Goal: Information Seeking & Learning: Check status

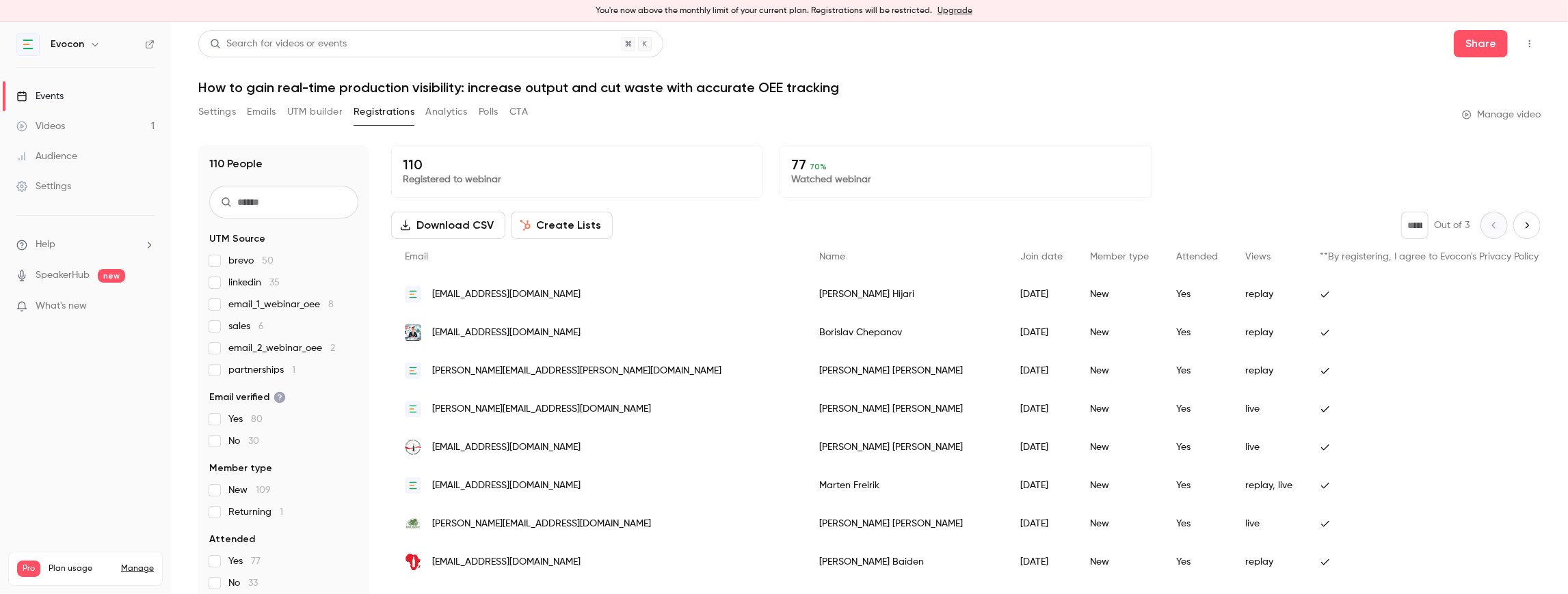
click at [222, 109] on button "Settings" at bounding box center [216, 112] width 38 height 21
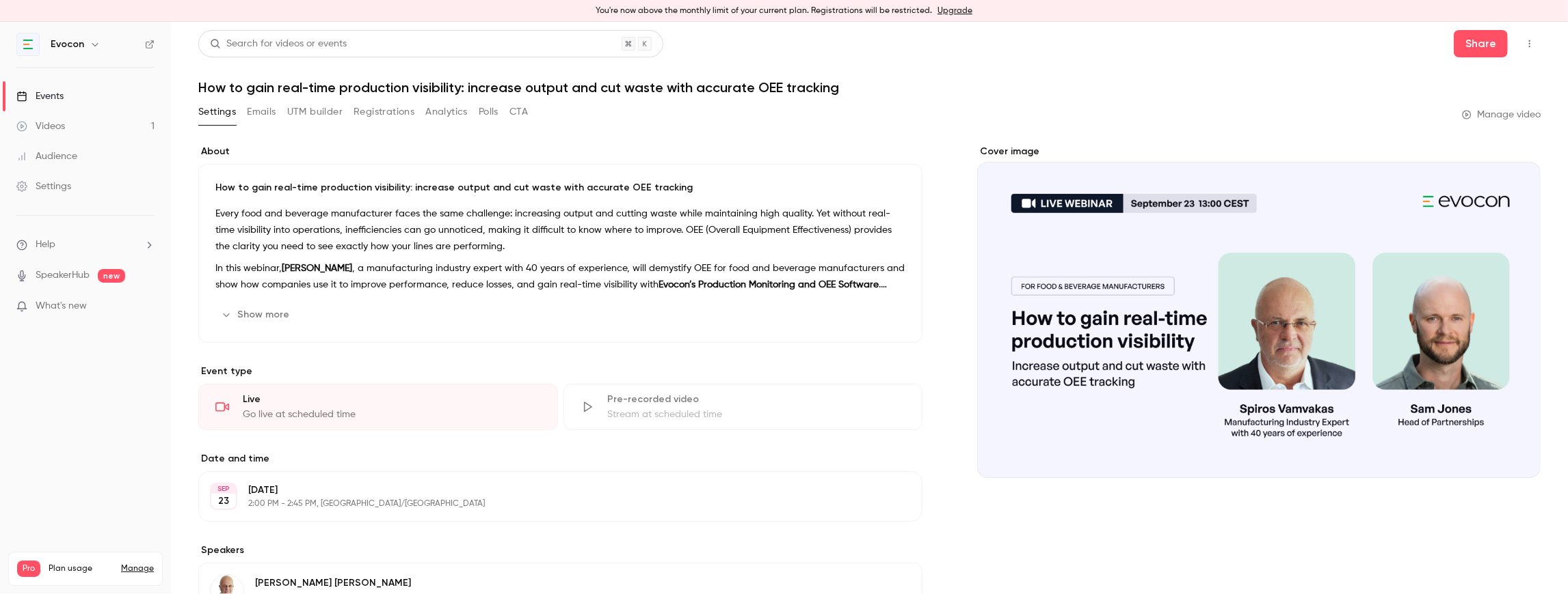
click at [261, 316] on button "Show more" at bounding box center [256, 315] width 82 height 21
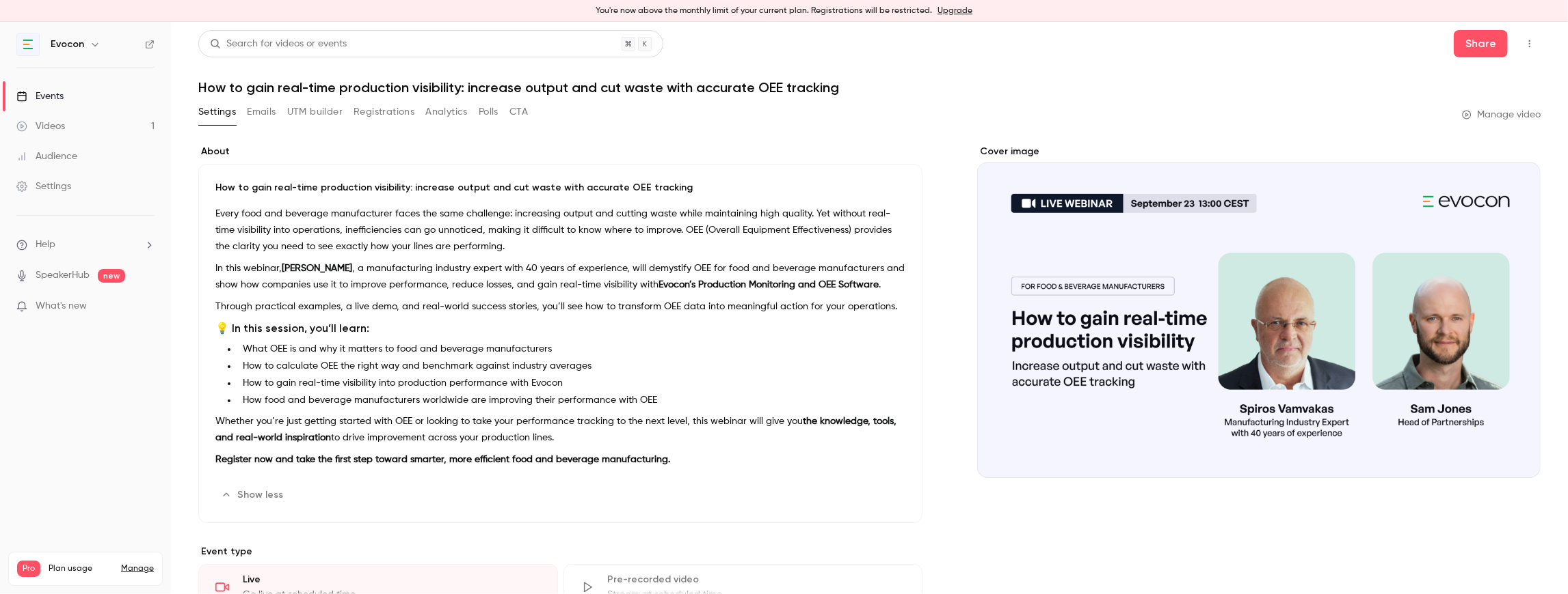
click at [264, 113] on button "Emails" at bounding box center [260, 112] width 28 height 21
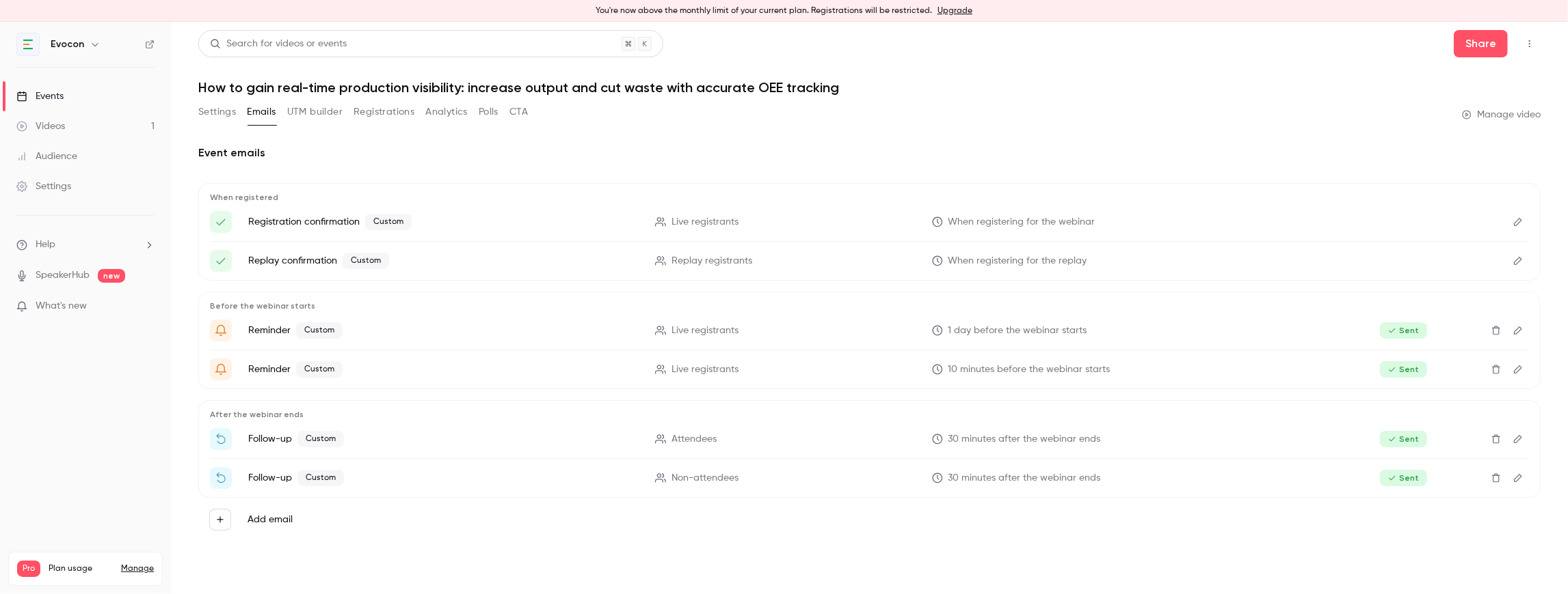
click at [313, 111] on button "UTM builder" at bounding box center [315, 112] width 56 height 21
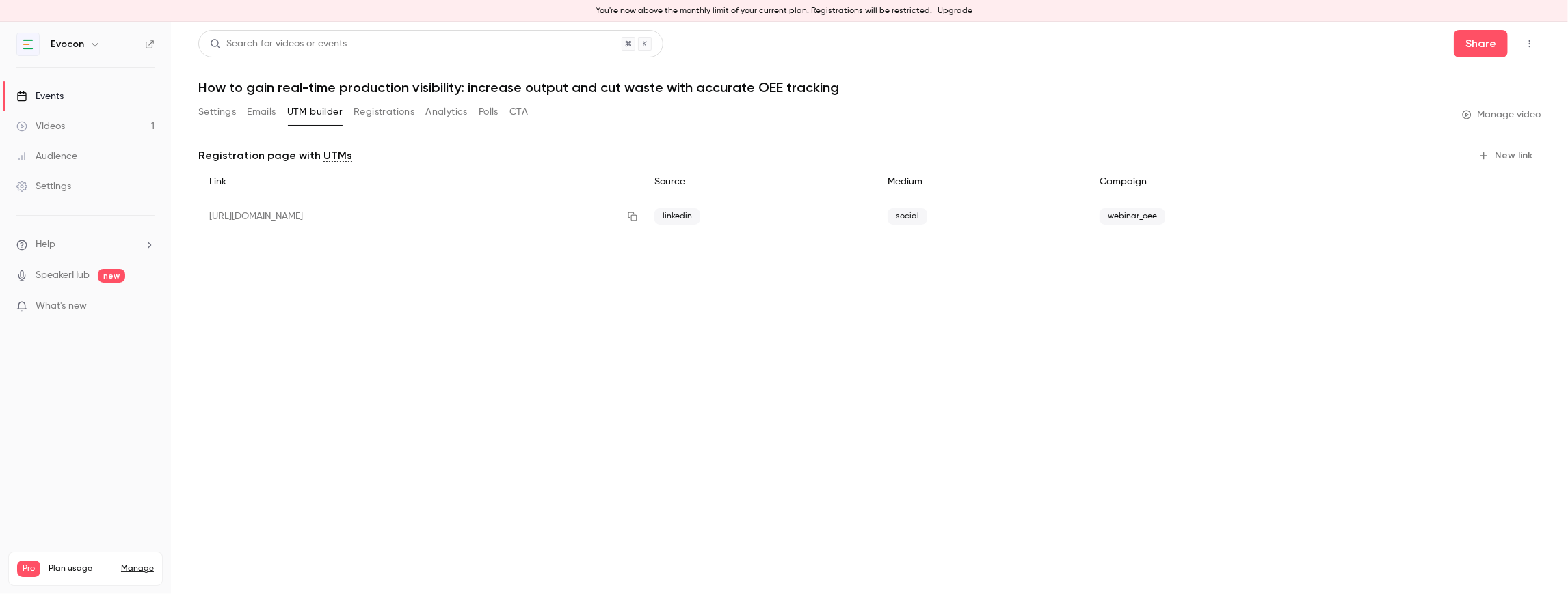
click at [371, 110] on button "Registrations" at bounding box center [384, 112] width 60 height 21
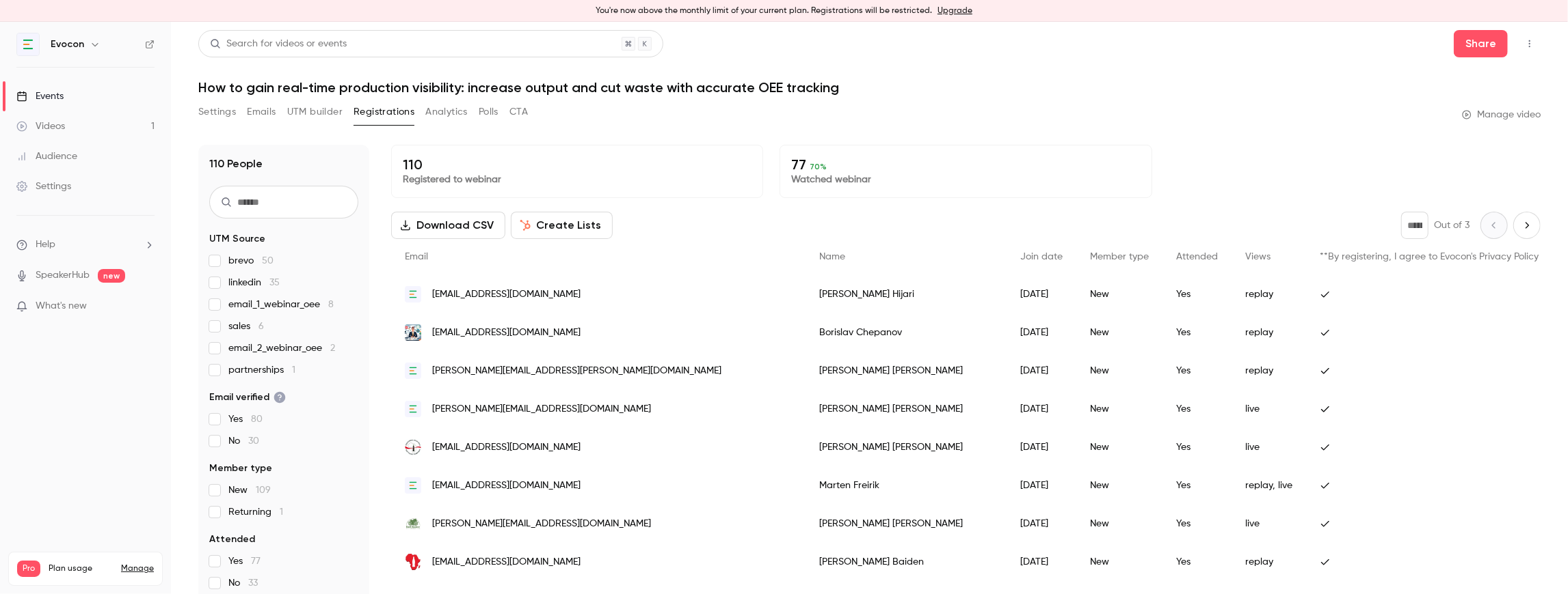
click at [310, 112] on button "UTM builder" at bounding box center [315, 112] width 56 height 21
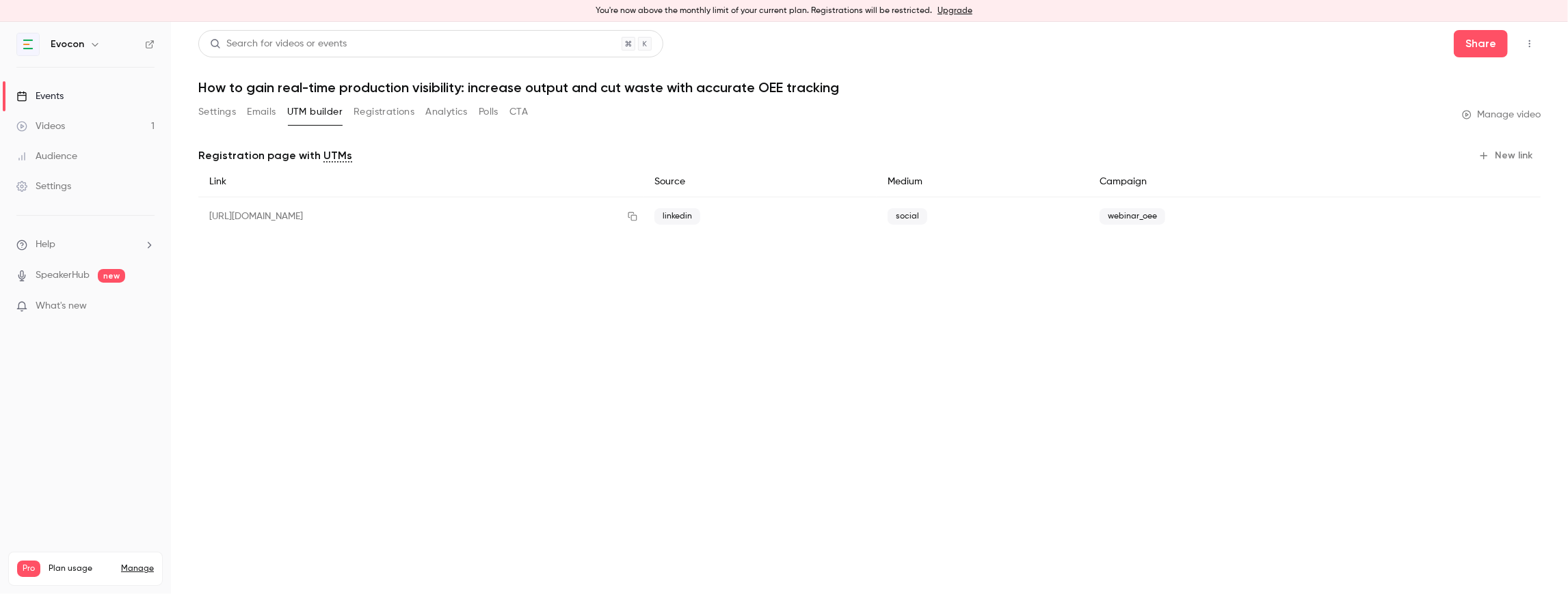
click at [376, 110] on button "Registrations" at bounding box center [384, 112] width 60 height 21
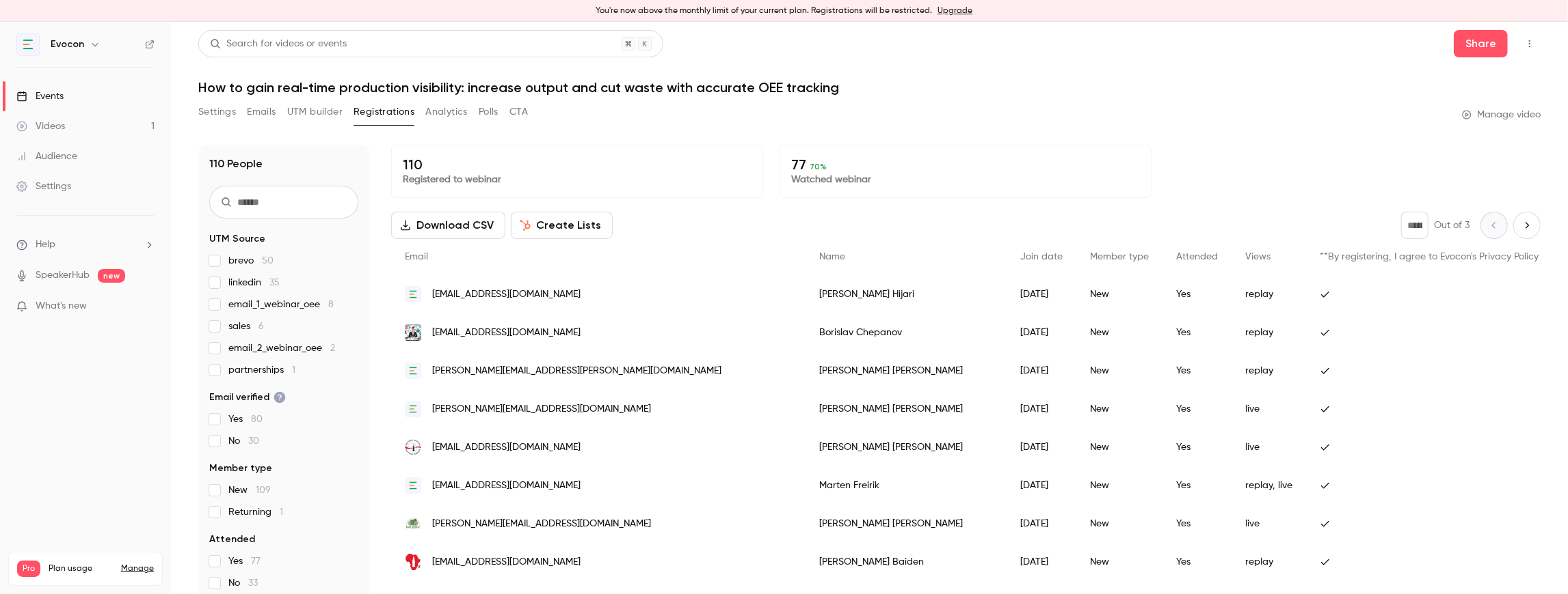
click at [447, 112] on button "Analytics" at bounding box center [445, 112] width 42 height 21
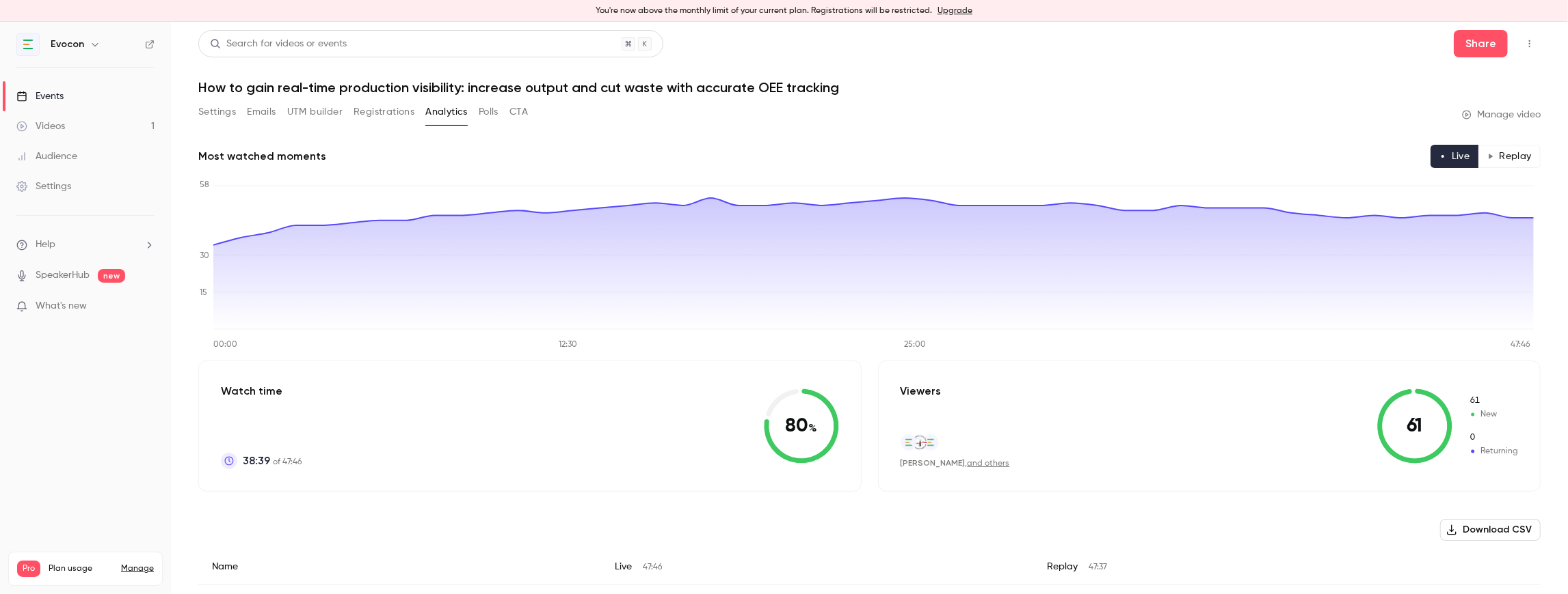
click at [495, 113] on button "Polls" at bounding box center [488, 112] width 19 height 21
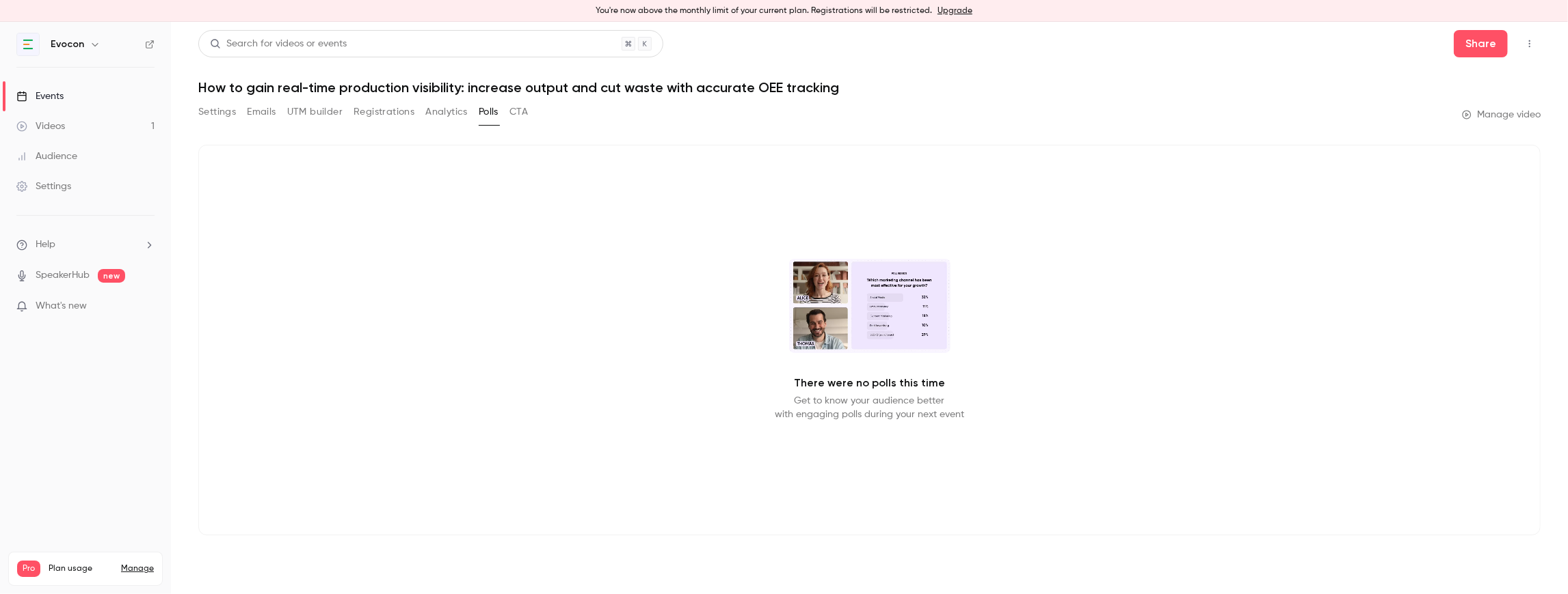
click at [519, 109] on button "CTA" at bounding box center [518, 112] width 19 height 21
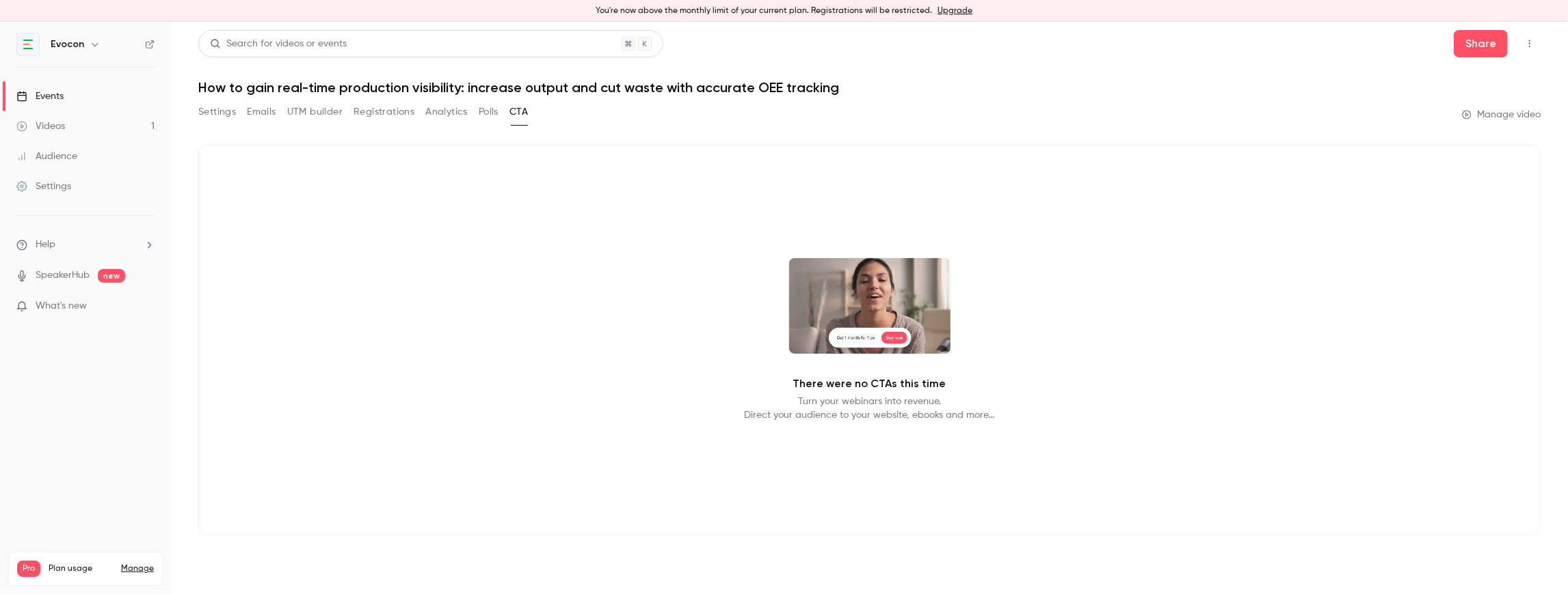
click at [452, 112] on button "Analytics" at bounding box center [445, 112] width 42 height 21
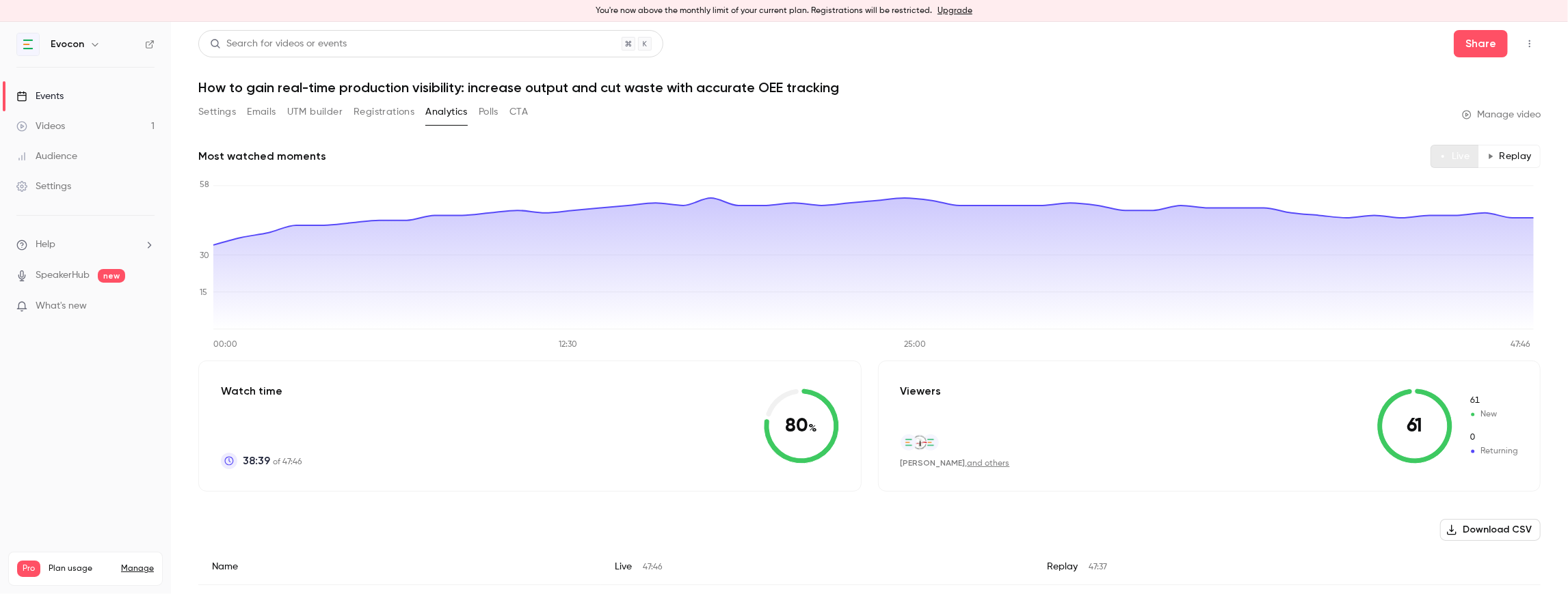
click at [1442, 159] on button "Live" at bounding box center [1455, 157] width 49 height 23
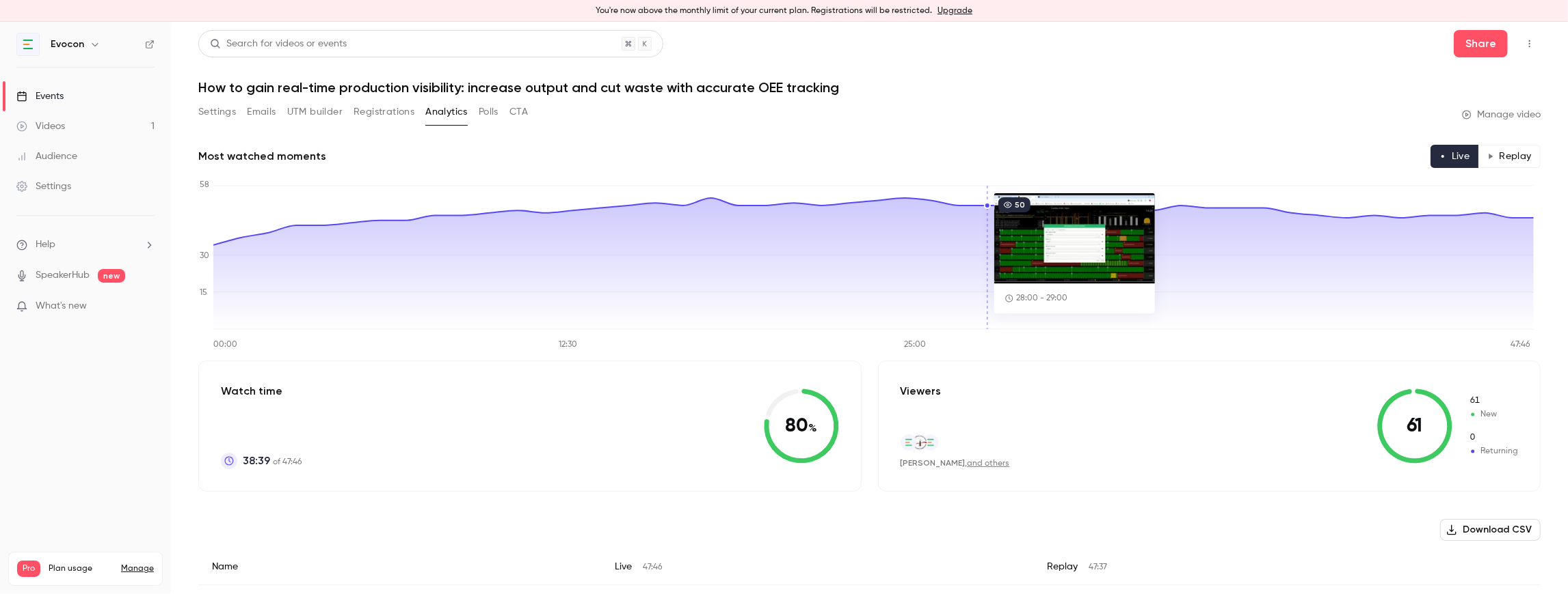
click at [319, 109] on button "UTM builder" at bounding box center [315, 112] width 56 height 21
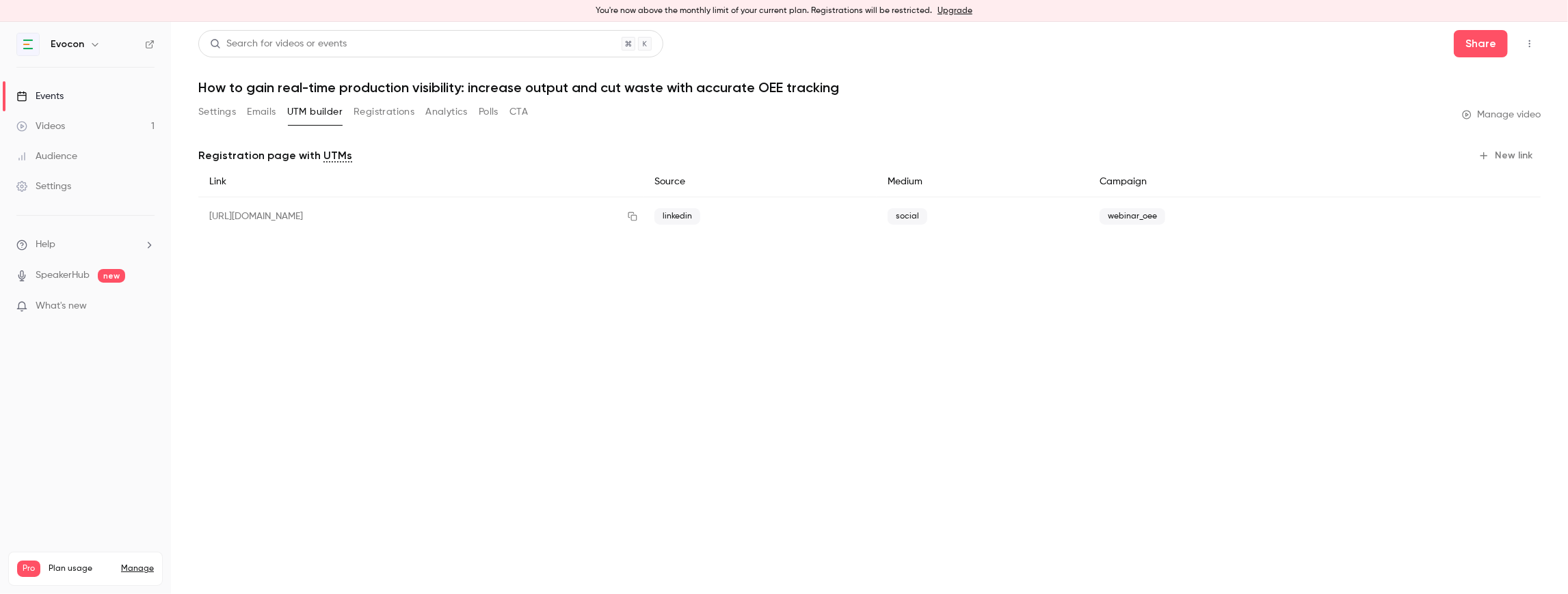
click at [218, 113] on button "Settings" at bounding box center [216, 112] width 38 height 21
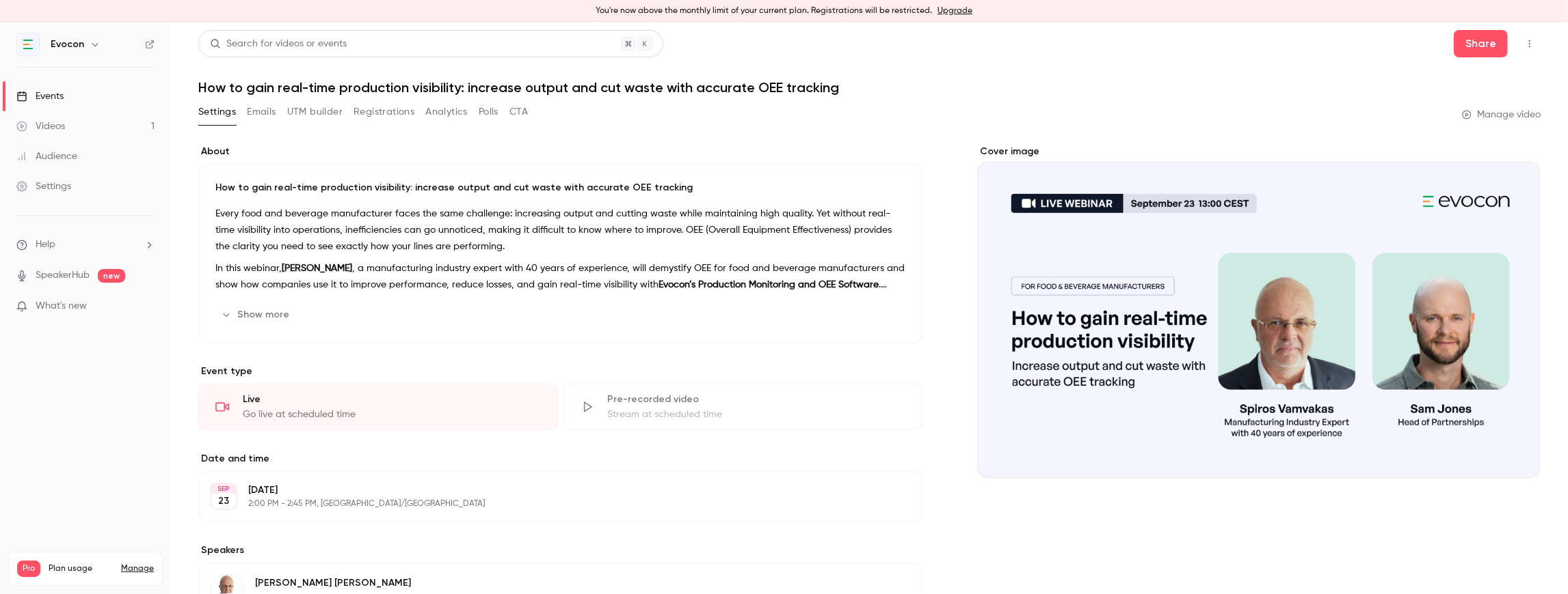
click at [466, 115] on button "Analytics" at bounding box center [445, 112] width 42 height 21
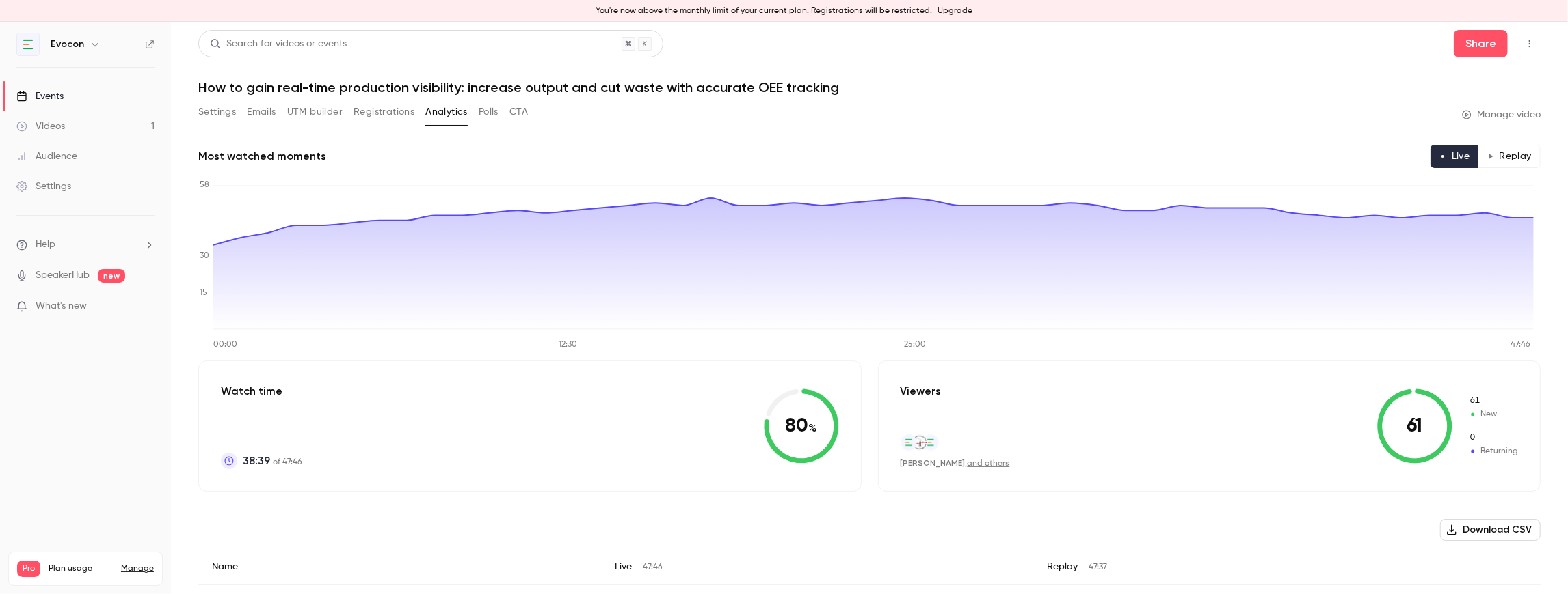
click at [386, 110] on button "Registrations" at bounding box center [384, 112] width 60 height 21
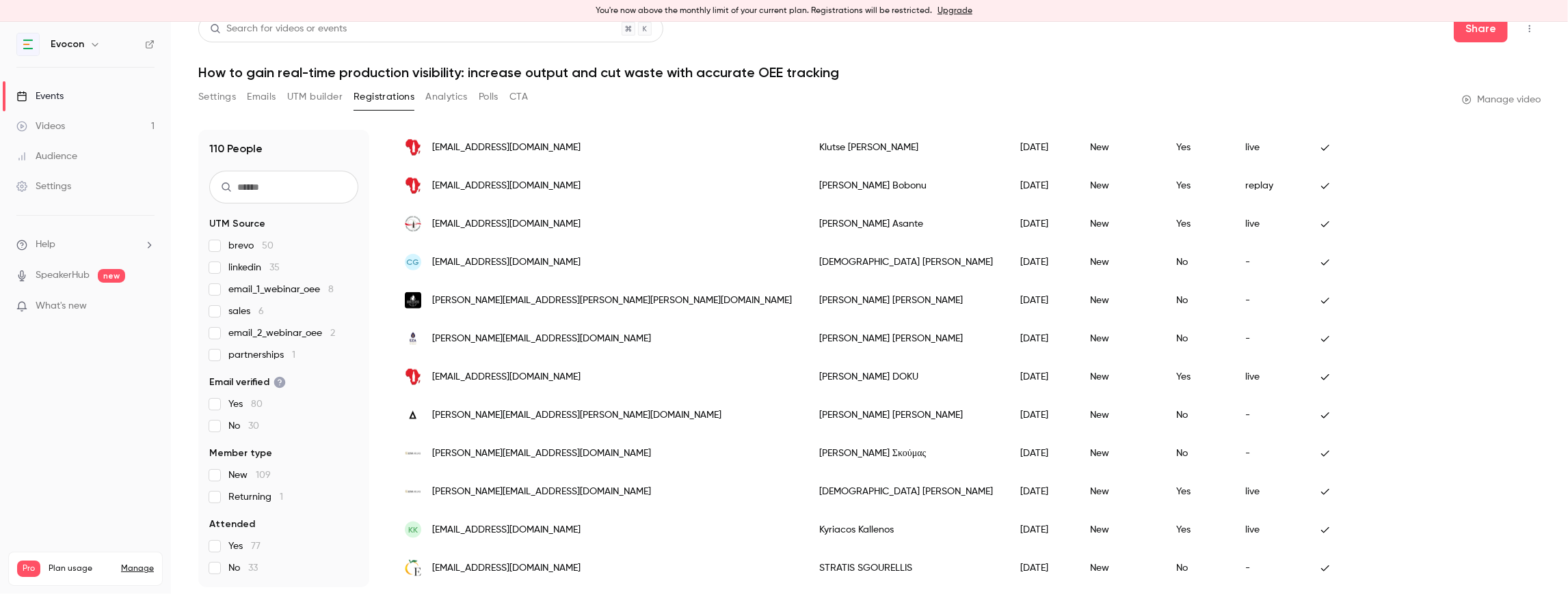
scroll to position [17, 0]
